Goal: Information Seeking & Learning: Learn about a topic

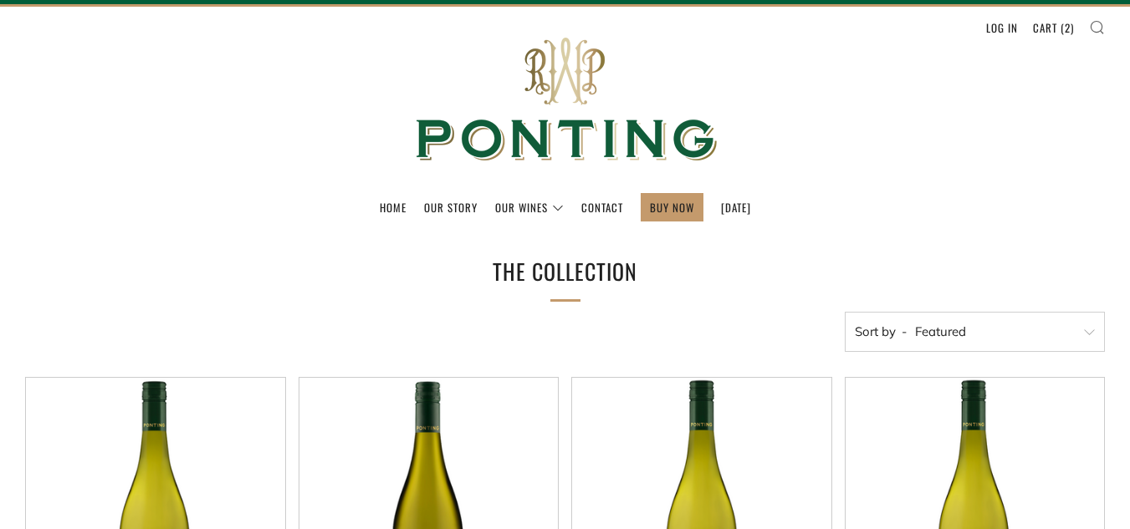
click at [1093, 27] on icon at bounding box center [1097, 26] width 16 height 15
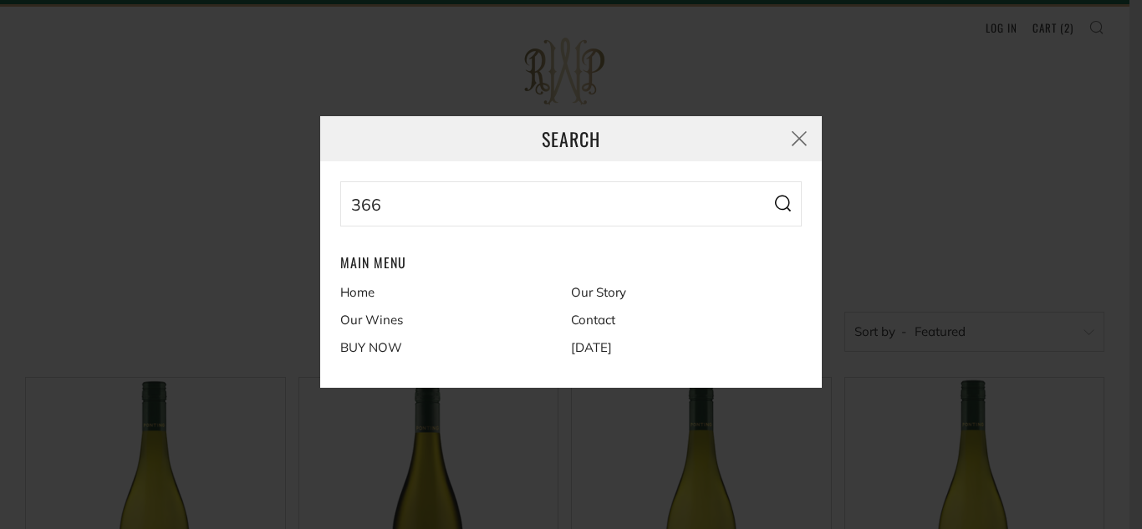
type input "366"
click at [763, 181] on button "Search" at bounding box center [782, 203] width 38 height 45
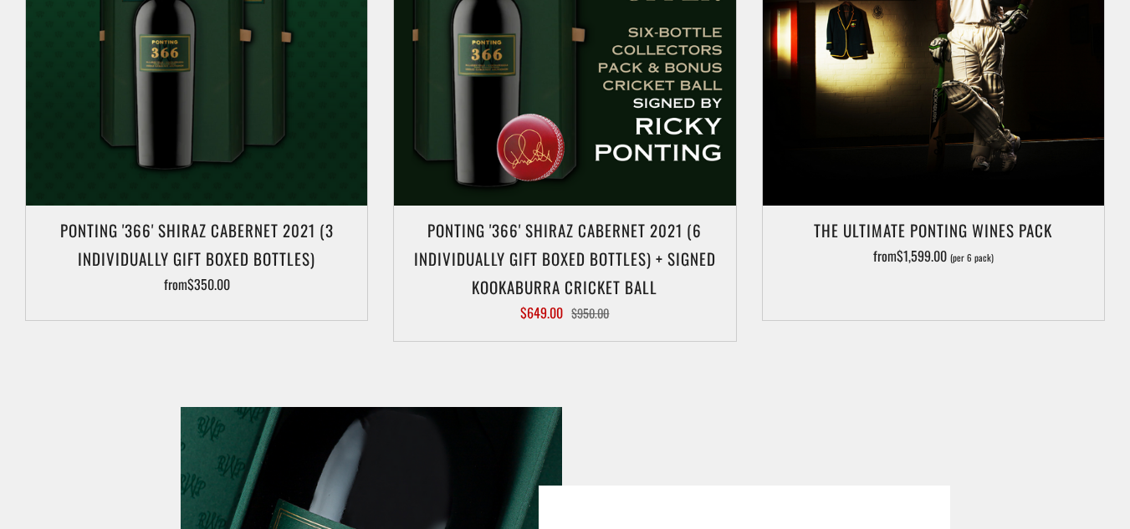
scroll to position [466, 0]
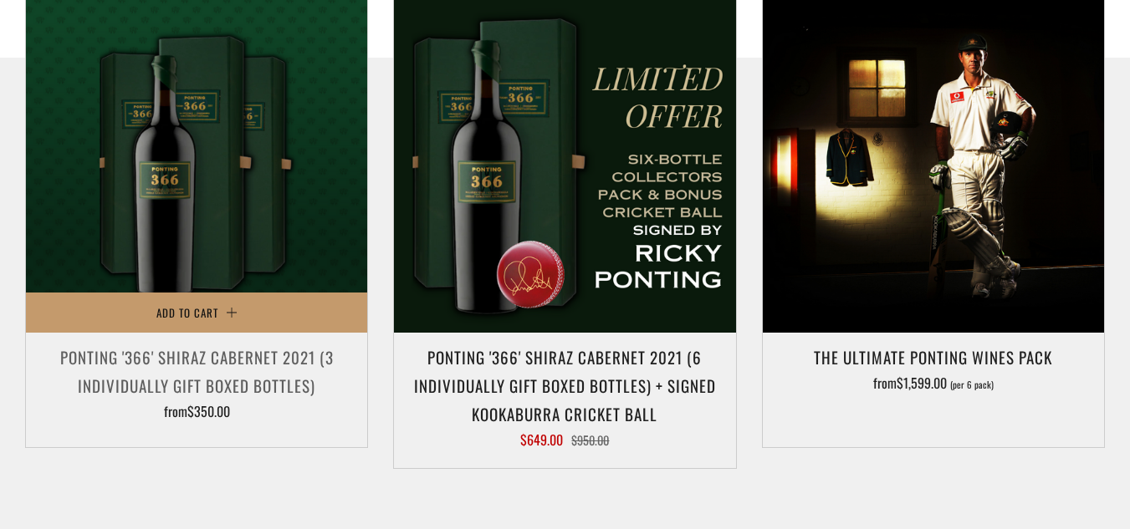
click at [178, 380] on h3 "Ponting '366' Shiraz Cabernet 2021 (3 individually gift boxed bottles)" at bounding box center [196, 371] width 324 height 57
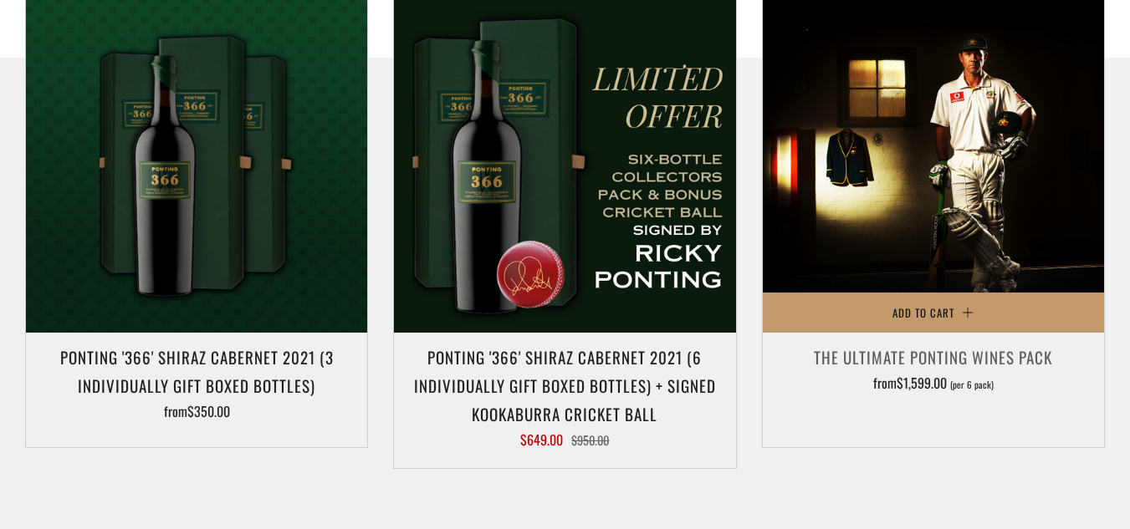
click at [981, 354] on h3 "The Ultimate Ponting Wines Pack" at bounding box center [933, 357] width 324 height 28
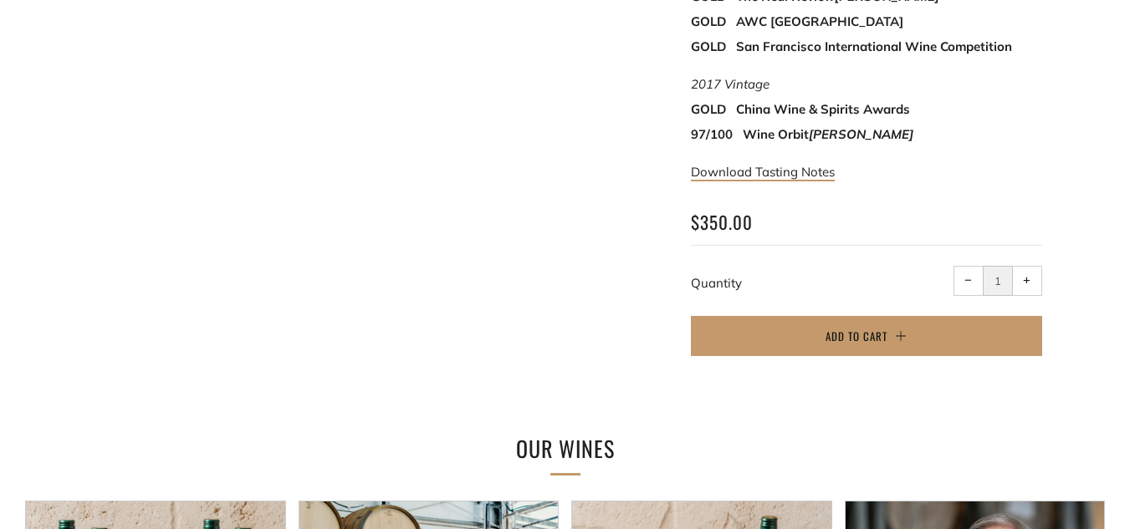
scroll to position [1308, 0]
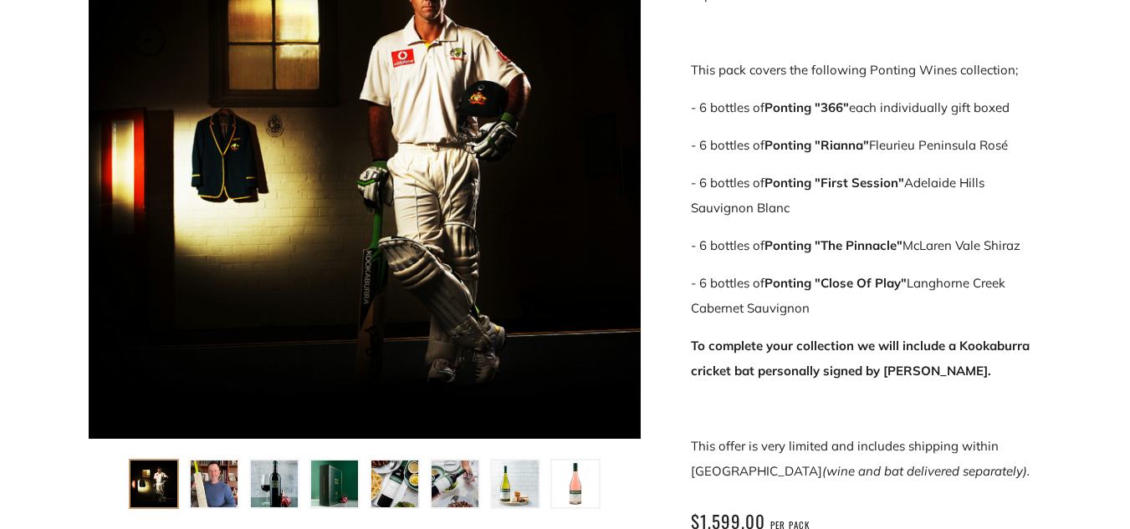
scroll to position [401, 0]
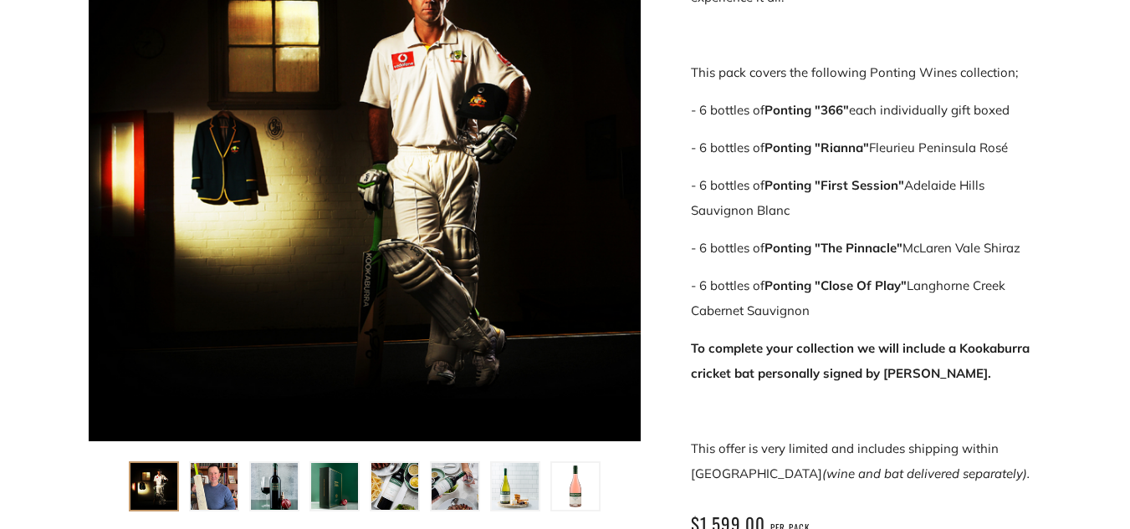
drag, startPoint x: 692, startPoint y: 107, endPoint x: 837, endPoint y: 306, distance: 246.0
click at [837, 306] on div "For the avid wine collector and cricket fan who wants to experience it all. Thi…" at bounding box center [866, 223] width 351 height 527
copy div "- 6 bottles of Ponting "366" each individually gift boxed - 6 bottles of Pontin…"
